Goal: Transaction & Acquisition: Purchase product/service

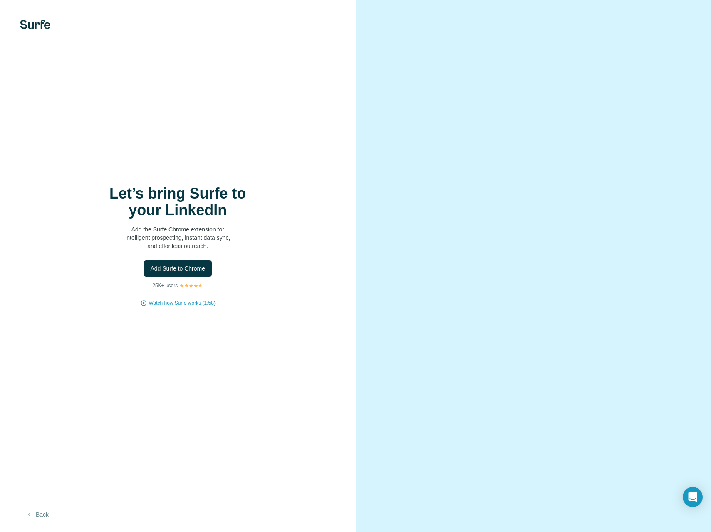
click at [41, 511] on button "Back" at bounding box center [37, 514] width 35 height 15
click at [349, 282] on div "Let’s bring Surfe to your LinkedIn Add the Surfe Chrome extension for intellige…" at bounding box center [178, 266] width 356 height 532
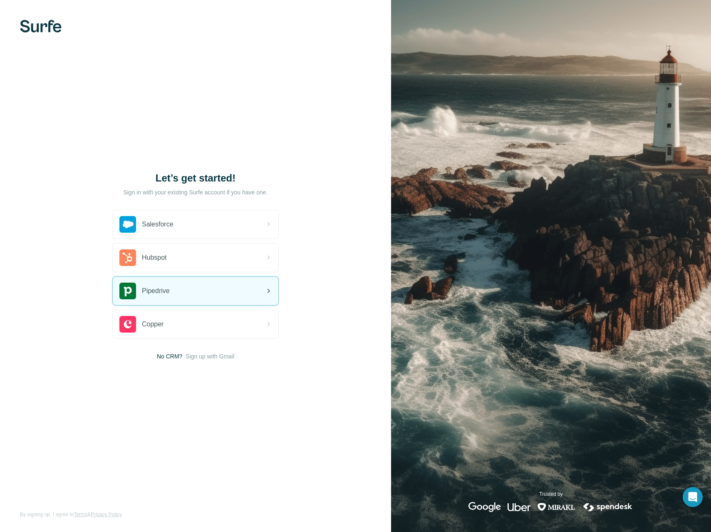
click at [269, 290] on icon at bounding box center [268, 291] width 2 height 4
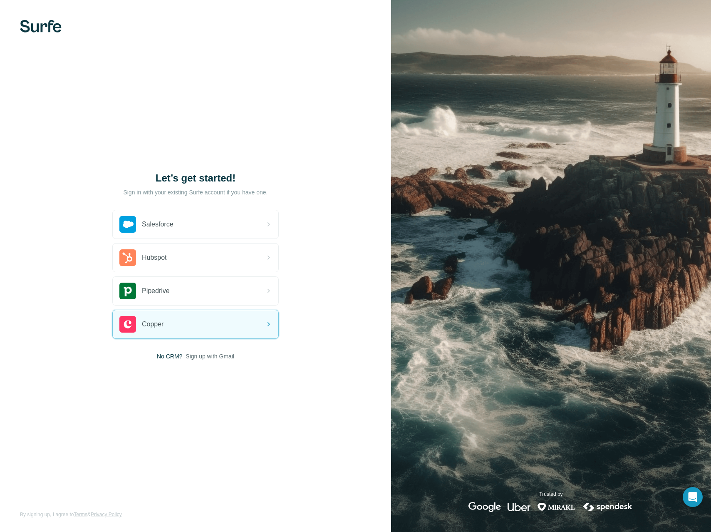
click at [199, 354] on span "Sign up with Gmail" at bounding box center [209, 356] width 49 height 8
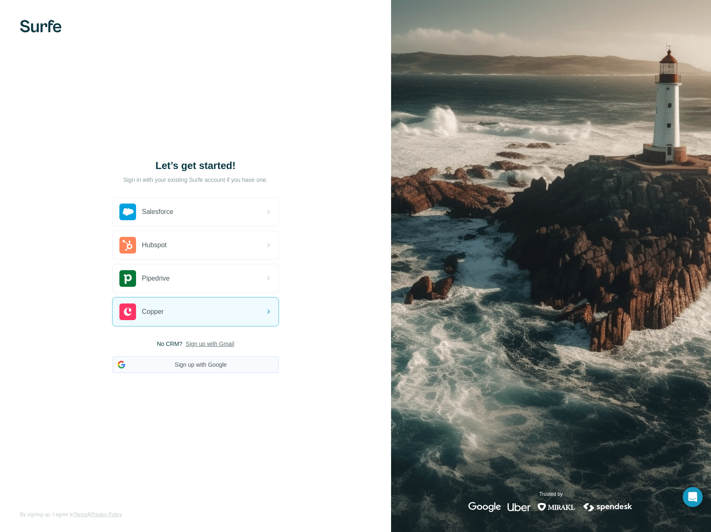
click at [195, 365] on button "Sign up with Google" at bounding box center [195, 364] width 166 height 17
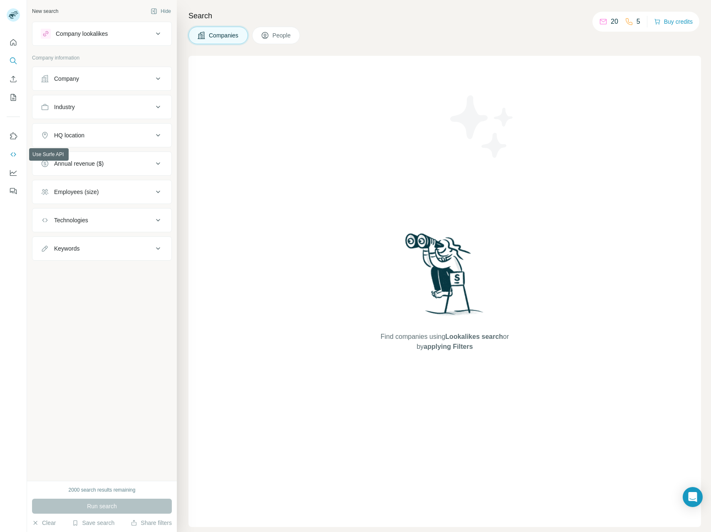
click at [13, 153] on icon "Use Surfe API" at bounding box center [13, 154] width 8 height 8
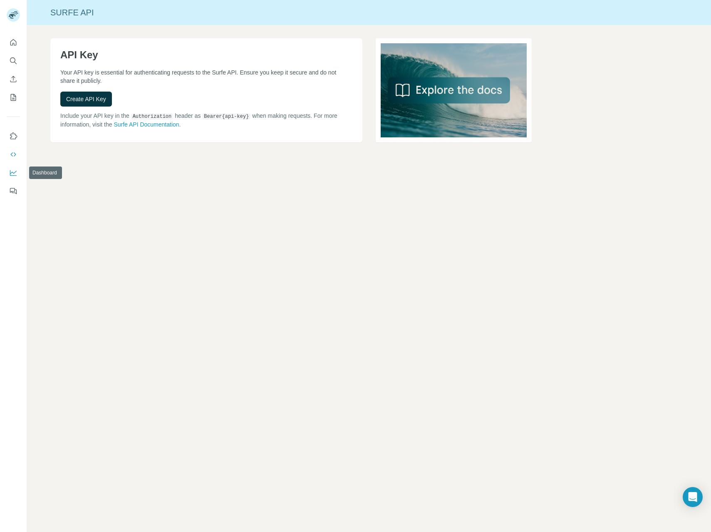
click at [10, 171] on icon "Dashboard" at bounding box center [13, 172] width 8 height 8
click at [15, 42] on icon "Quick start" at bounding box center [13, 42] width 8 height 8
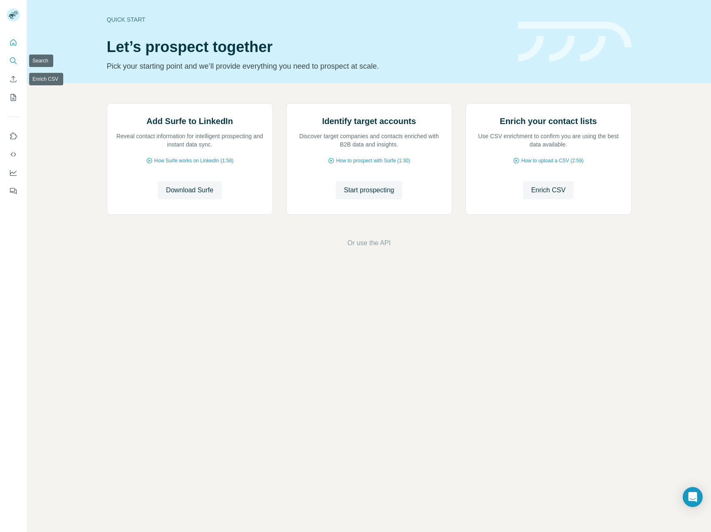
click at [13, 65] on button "Search" at bounding box center [13, 60] width 13 height 15
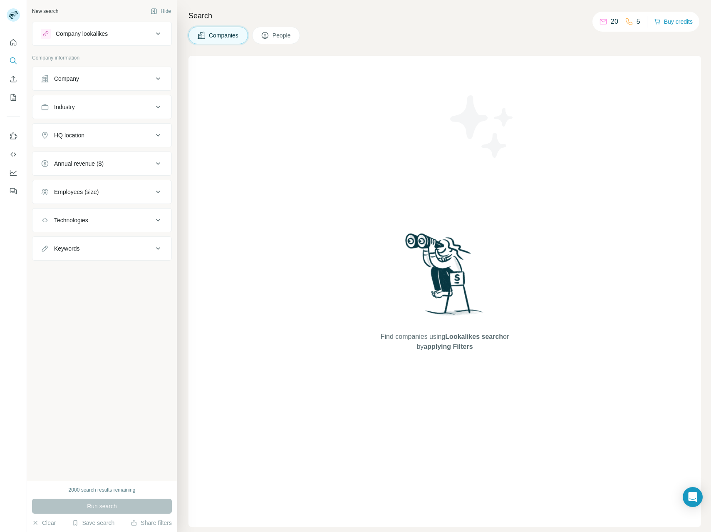
click at [51, 79] on div "Company" at bounding box center [97, 78] width 112 height 8
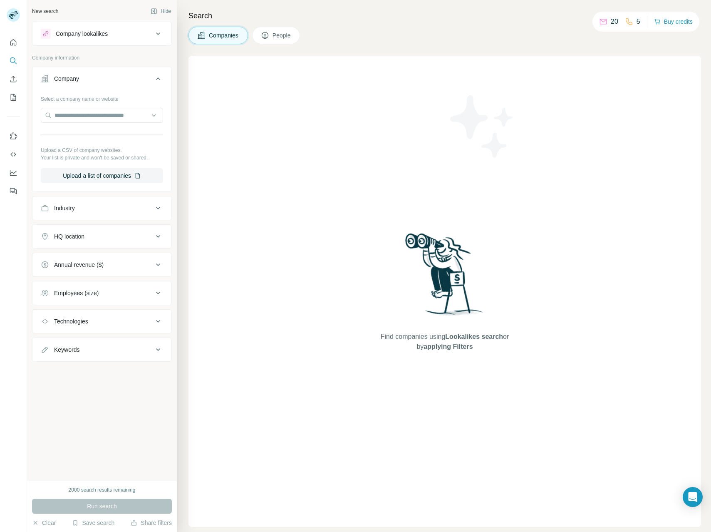
click at [51, 79] on div "Company" at bounding box center [97, 78] width 112 height 8
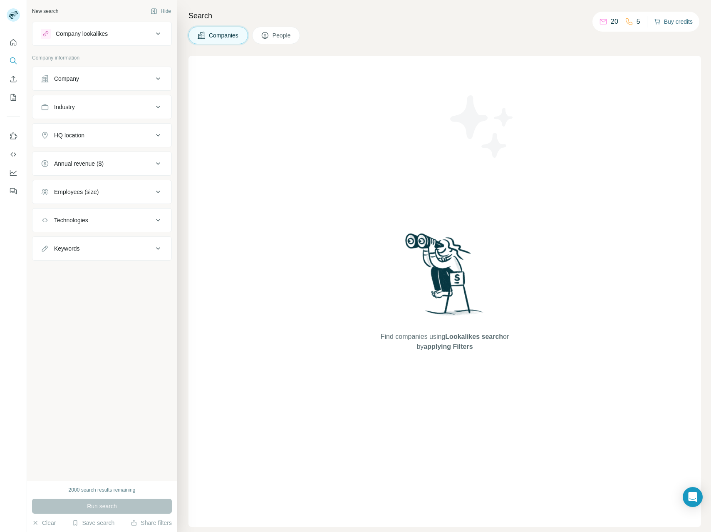
click at [661, 23] on button "Buy credits" at bounding box center [673, 22] width 39 height 12
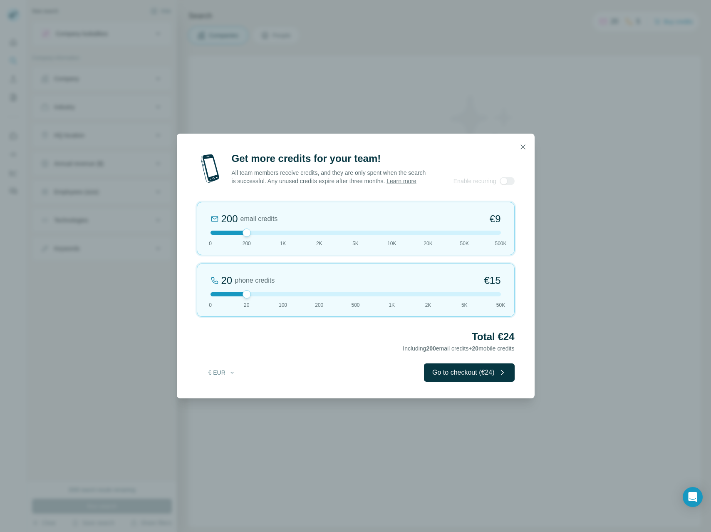
click at [247, 292] on div at bounding box center [246, 294] width 8 height 8
drag, startPoint x: 247, startPoint y: 233, endPoint x: 276, endPoint y: 232, distance: 28.7
click at [276, 232] on div at bounding box center [355, 232] width 290 height 4
drag, startPoint x: 276, startPoint y: 232, endPoint x: 337, endPoint y: 232, distance: 61.6
click at [337, 232] on div at bounding box center [355, 232] width 290 height 4
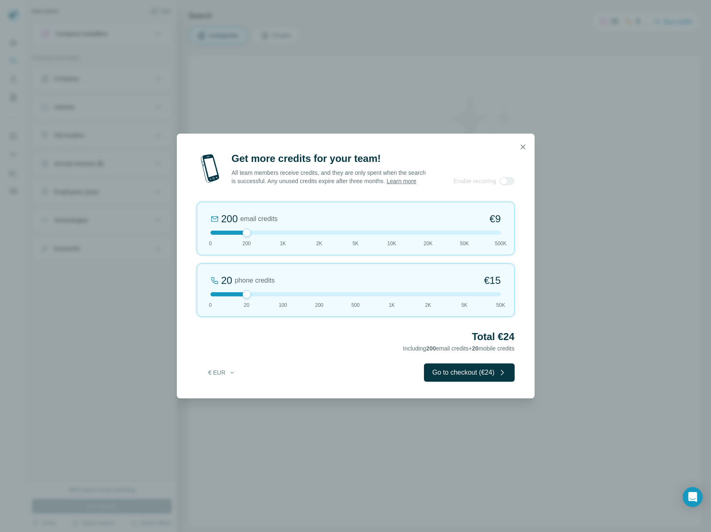
drag, startPoint x: 356, startPoint y: 232, endPoint x: 251, endPoint y: 222, distance: 105.2
click at [251, 222] on div "200 email credits €9 0 200 1K 2K 5K 10K 20K 50K 500K" at bounding box center [356, 228] width 318 height 53
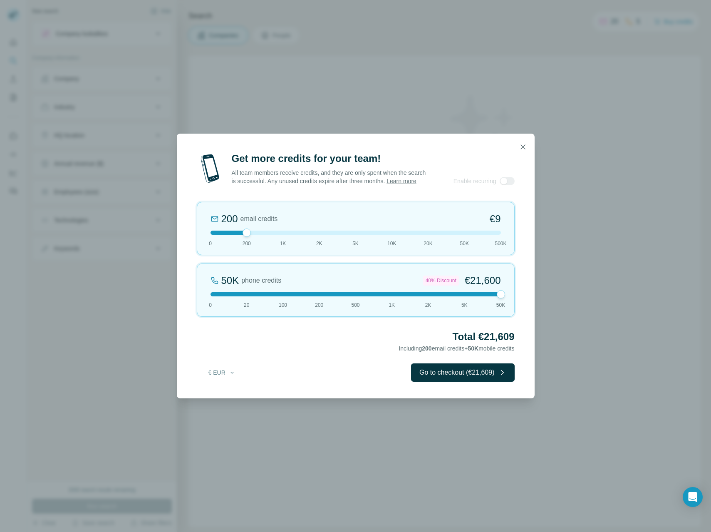
drag, startPoint x: 248, startPoint y: 291, endPoint x: 507, endPoint y: 304, distance: 259.5
click at [507, 304] on div "50K phone credits 40% Discount €21,600 0 20 100 200 500 1K 2K 5K 50K" at bounding box center [356, 289] width 318 height 53
drag, startPoint x: 487, startPoint y: 236, endPoint x: 510, endPoint y: 237, distance: 22.9
click at [510, 237] on div "200 email credits €9 0 200 1K 2K 5K 10K 20K 50K 500K" at bounding box center [356, 228] width 318 height 53
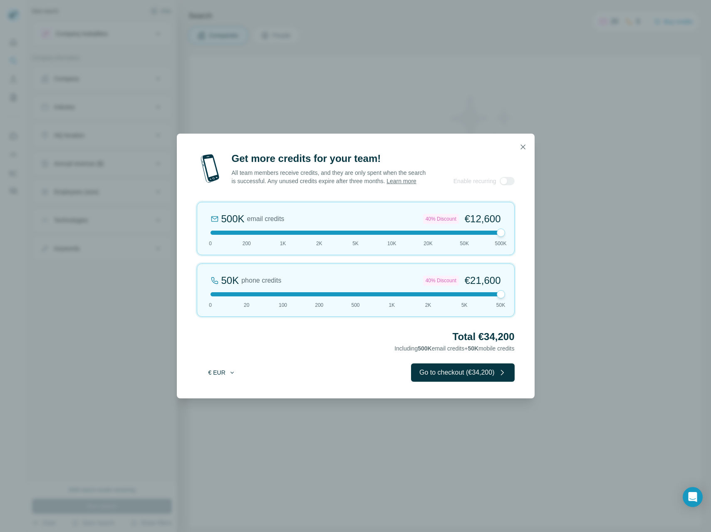
click at [224, 374] on button "€ EUR" at bounding box center [222, 372] width 39 height 15
click at [221, 389] on div "$ USD" at bounding box center [239, 391] width 70 height 8
click at [222, 377] on button "$ USD" at bounding box center [222, 372] width 39 height 15
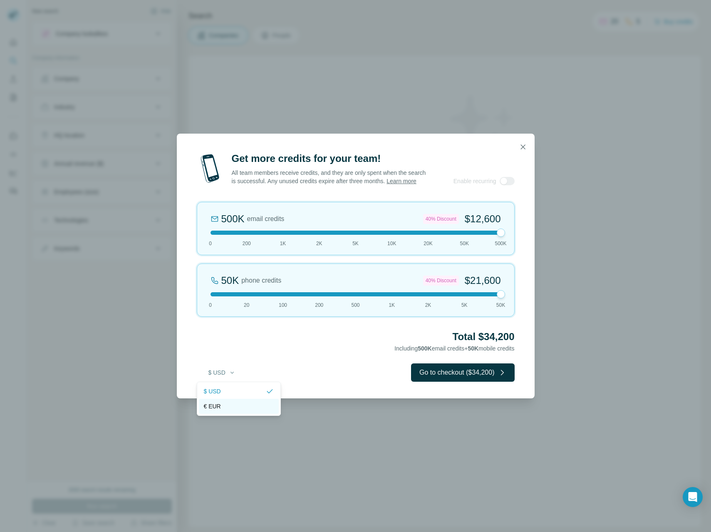
click at [215, 403] on span "€ EUR" at bounding box center [212, 406] width 17 height 8
click at [220, 378] on button "€ EUR" at bounding box center [222, 372] width 39 height 15
click at [220, 384] on div "$ USD" at bounding box center [239, 390] width 80 height 15
click at [221, 373] on button "$ USD" at bounding box center [222, 372] width 39 height 15
click at [216, 402] on span "€ EUR" at bounding box center [212, 406] width 17 height 8
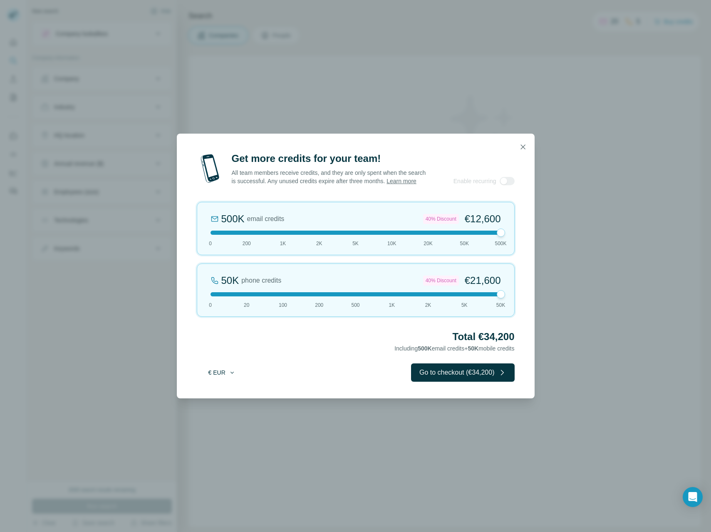
click at [223, 376] on button "€ EUR" at bounding box center [222, 372] width 39 height 15
click at [222, 386] on div "$ USD" at bounding box center [239, 390] width 80 height 15
click at [225, 370] on button "$ USD" at bounding box center [222, 372] width 39 height 15
click at [217, 402] on span "€ EUR" at bounding box center [212, 406] width 17 height 8
click at [522, 152] on button "button" at bounding box center [522, 146] width 17 height 17
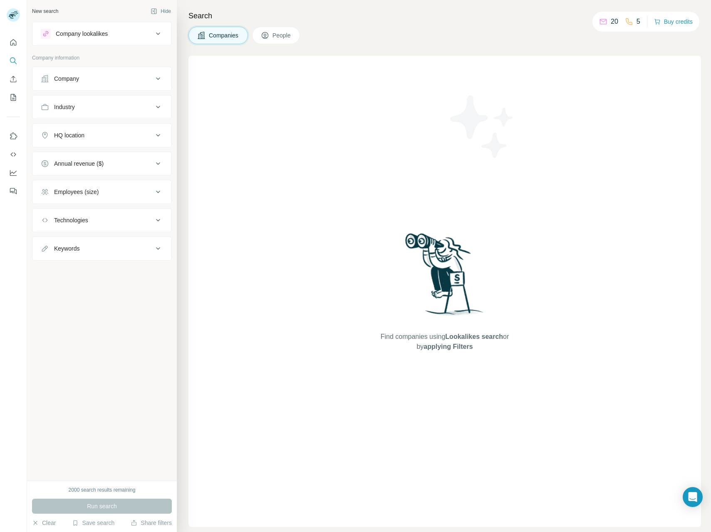
click at [277, 35] on span "People" at bounding box center [281, 35] width 19 height 8
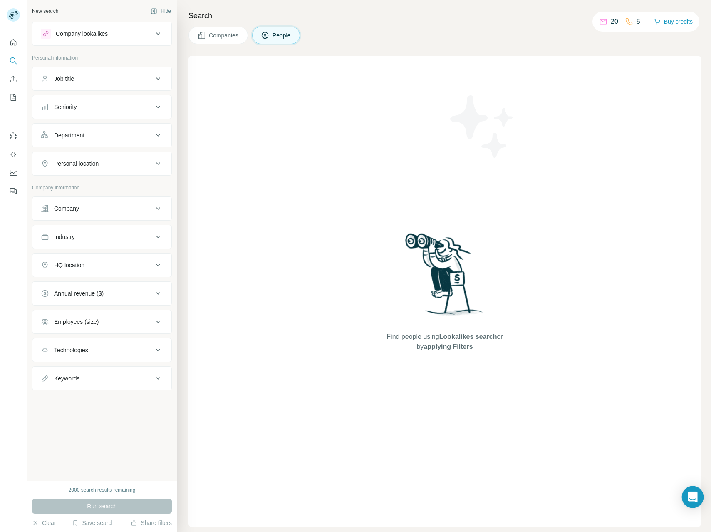
click at [695, 494] on icon "Open Intercom Messenger" at bounding box center [693, 496] width 10 height 11
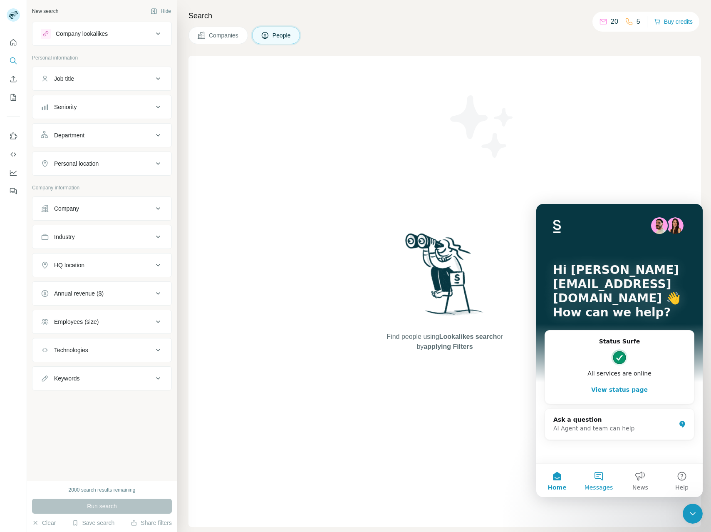
click at [595, 478] on button "Messages" at bounding box center [599, 479] width 42 height 33
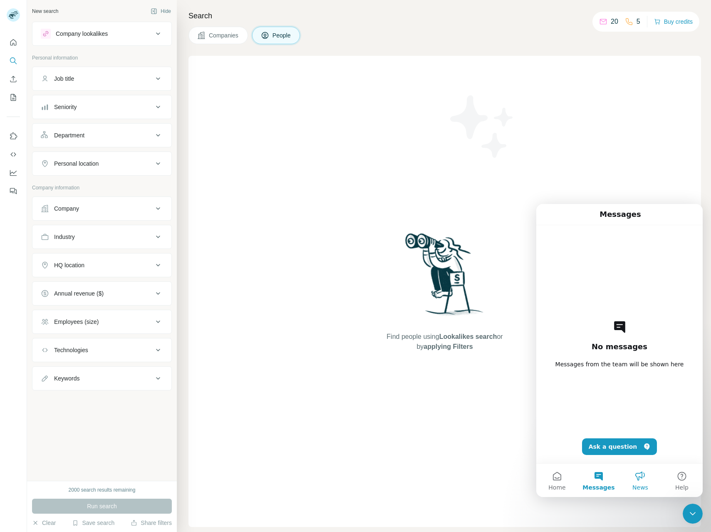
click at [636, 488] on span "News" at bounding box center [640, 487] width 16 height 6
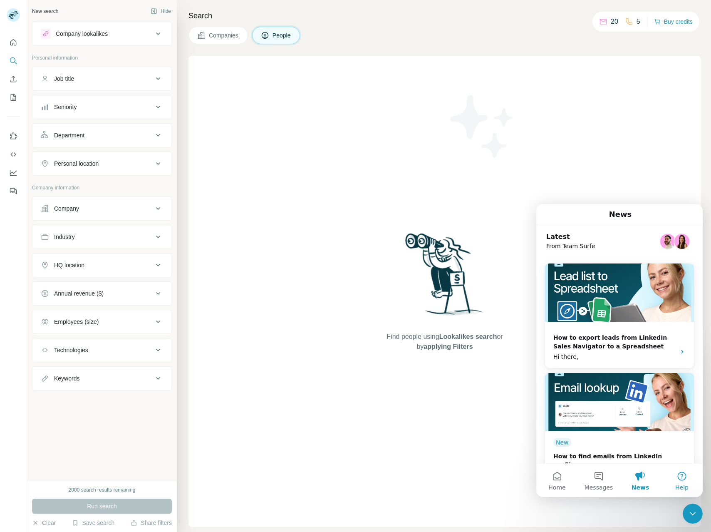
click at [671, 477] on button "Help" at bounding box center [682, 479] width 42 height 33
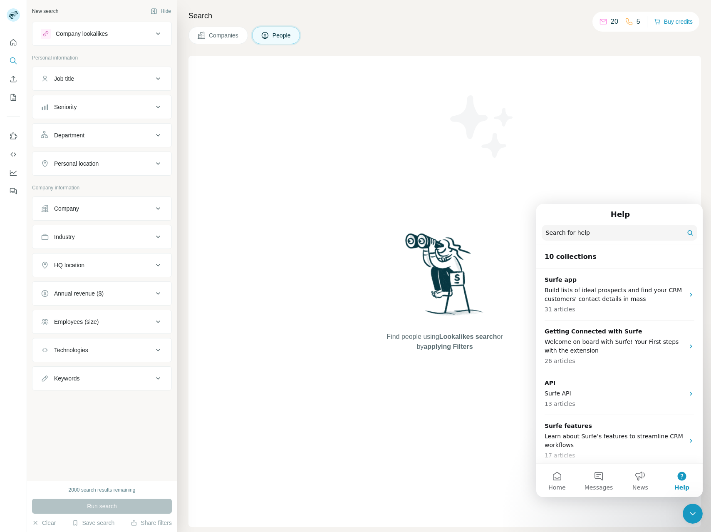
click at [687, 511] on div "Close Intercom Messenger" at bounding box center [693, 513] width 20 height 20
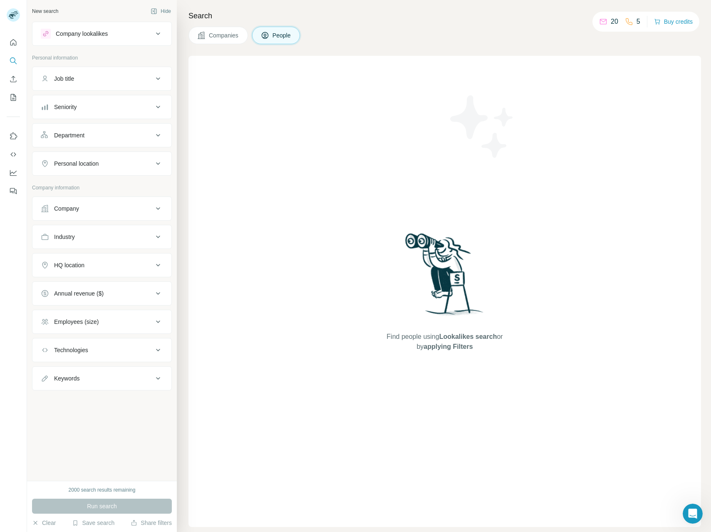
click at [145, 322] on div "Employees (size)" at bounding box center [97, 321] width 112 height 8
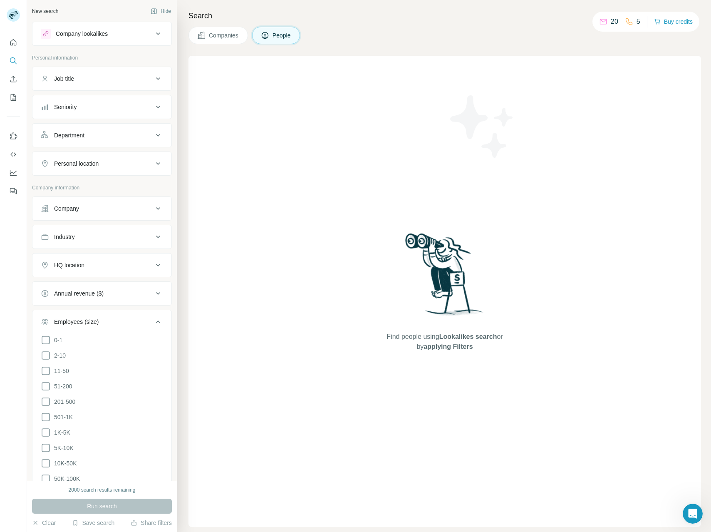
click at [145, 322] on div "Employees (size)" at bounding box center [97, 321] width 112 height 8
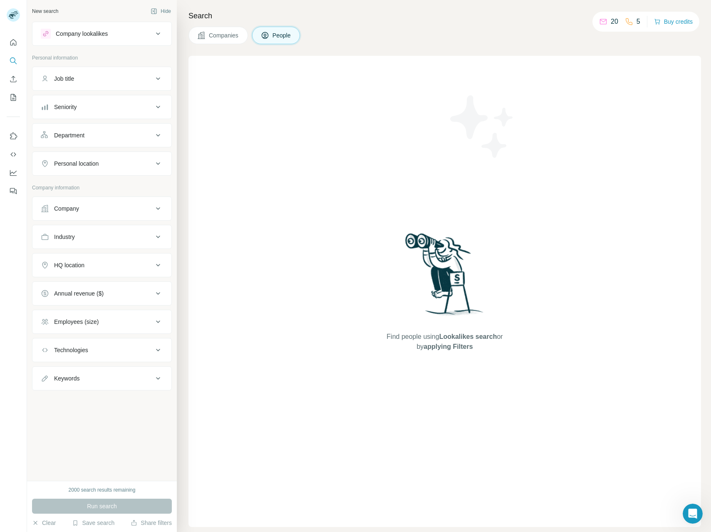
click at [145, 298] on button "Annual revenue ($)" at bounding box center [101, 293] width 139 height 20
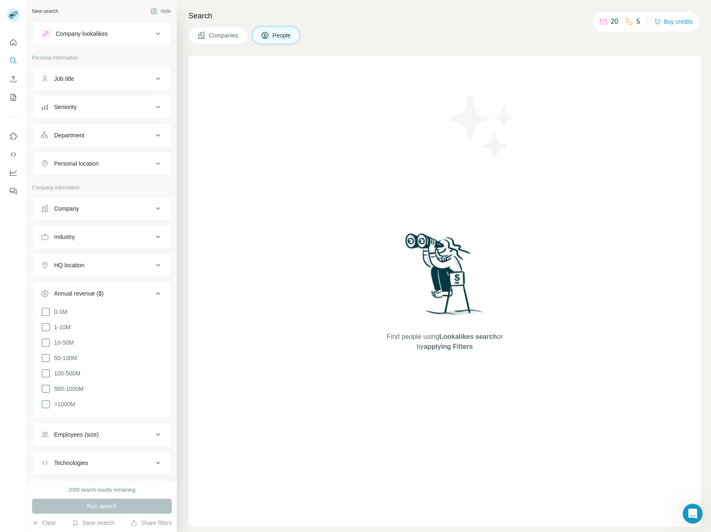
click at [145, 298] on button "Annual revenue ($)" at bounding box center [101, 294] width 139 height 23
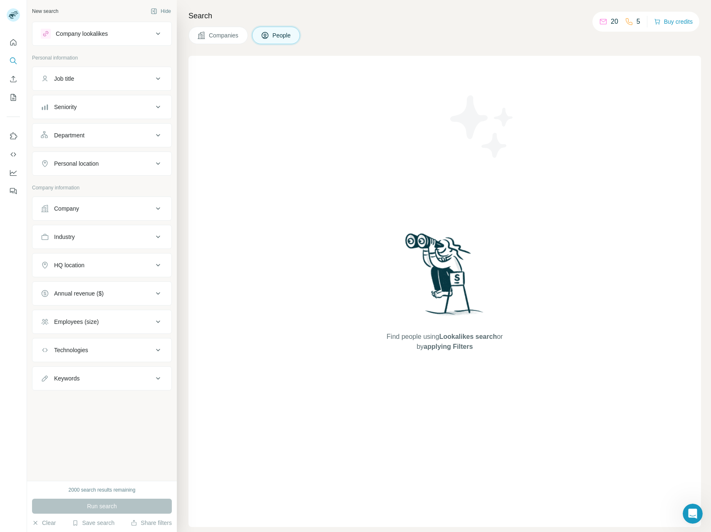
click at [146, 266] on div "HQ location" at bounding box center [97, 265] width 112 height 8
click at [146, 225] on div "Industry" at bounding box center [102, 237] width 140 height 24
click at [143, 235] on div "Industry" at bounding box center [97, 236] width 112 height 8
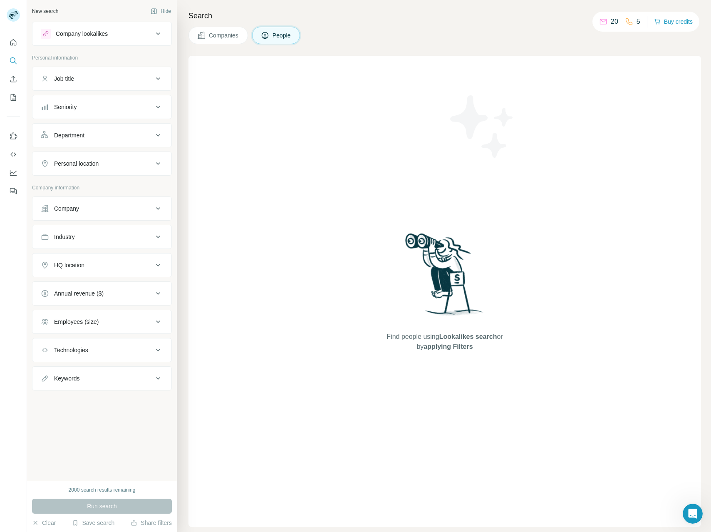
click at [143, 206] on div "Company" at bounding box center [97, 208] width 112 height 8
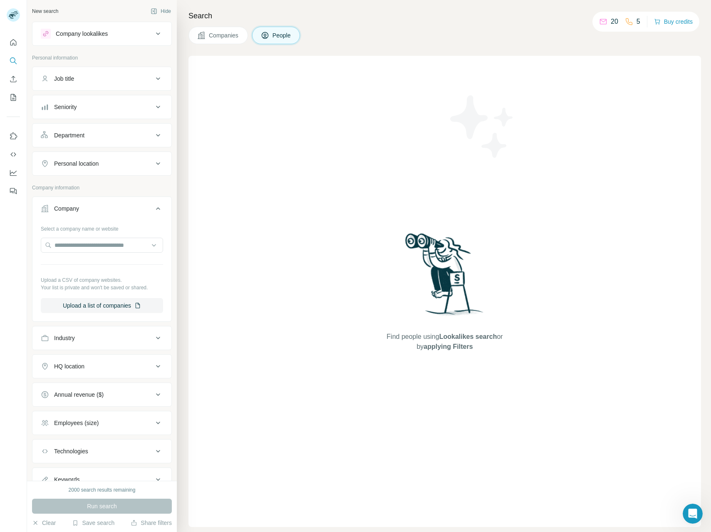
click at [143, 206] on div "Company" at bounding box center [97, 208] width 112 height 8
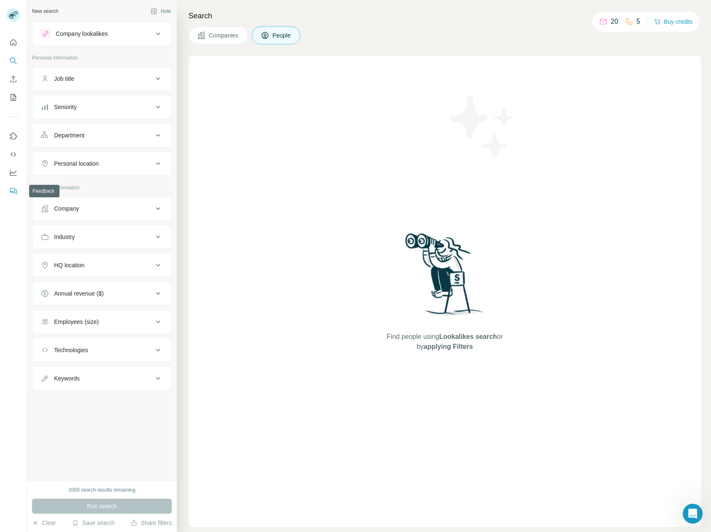
click at [12, 188] on icon "Feedback" at bounding box center [13, 191] width 8 height 8
click at [18, 135] on button "Use Surfe on LinkedIn" at bounding box center [13, 136] width 13 height 15
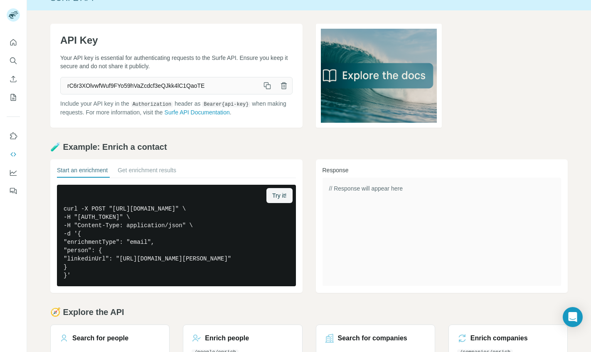
scroll to position [17, 0]
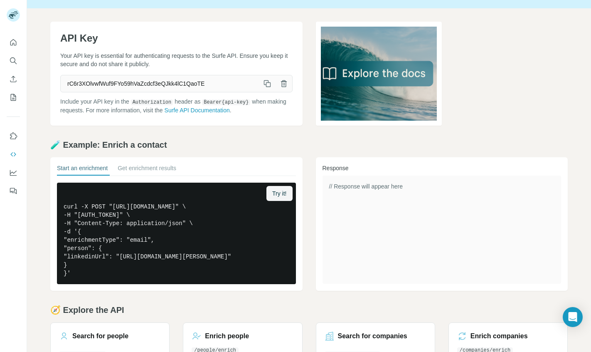
click at [265, 81] on icon "button" at bounding box center [267, 83] width 8 height 8
click at [12, 175] on icon "Dashboard" at bounding box center [13, 172] width 8 height 8
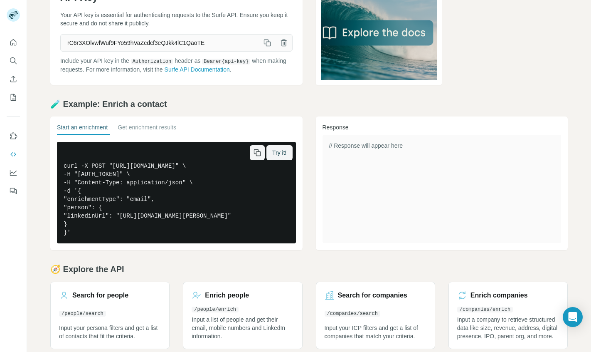
scroll to position [0, 0]
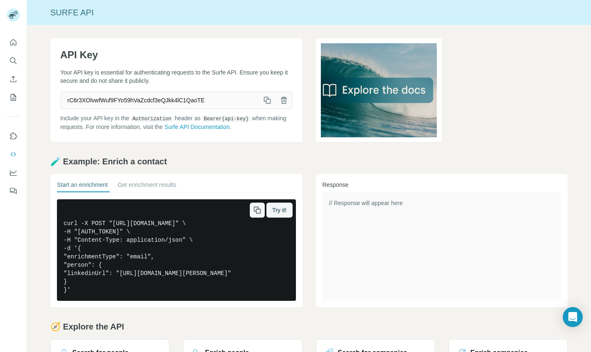
click at [205, 258] on pre "curl -X POST "[URL][DOMAIN_NAME]" \ -H "[AUTH_TOKEN]" \ -H "Content-Type: appli…" at bounding box center [176, 249] width 239 height 101
click at [175, 263] on pre "curl -X POST "[URL][DOMAIN_NAME]" \ -H "[AUTH_TOKEN]" \ -H "Content-Type: appli…" at bounding box center [176, 249] width 239 height 101
click at [270, 96] on icon "button" at bounding box center [267, 100] width 8 height 8
